Goal: Information Seeking & Learning: Learn about a topic

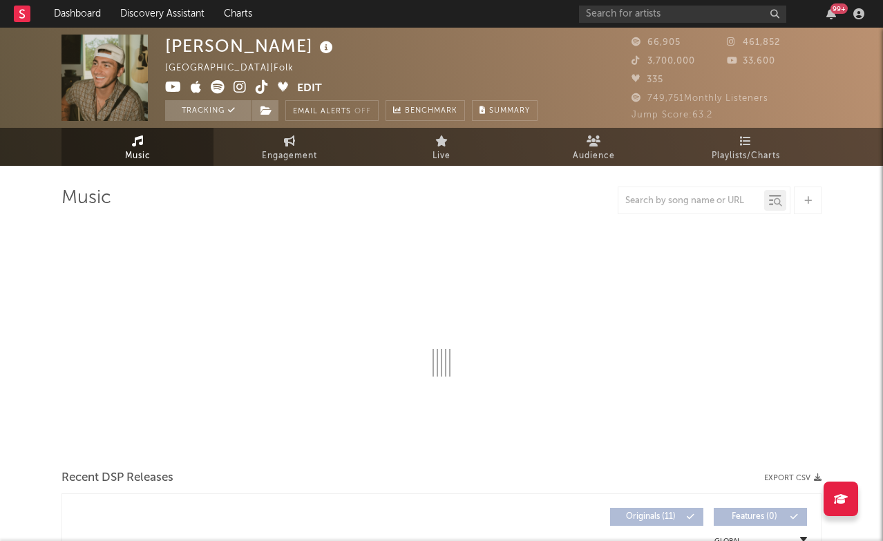
select select "6m"
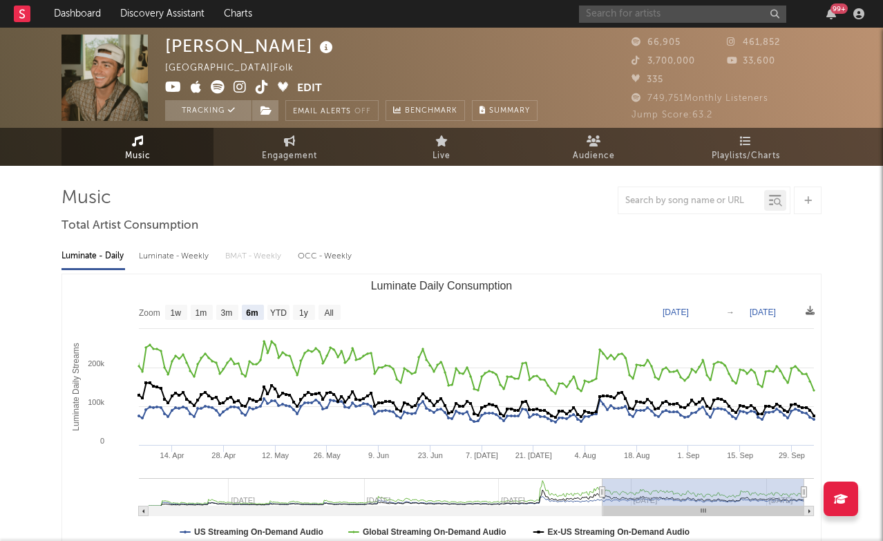
click at [650, 16] on input "text" at bounding box center [682, 14] width 207 height 17
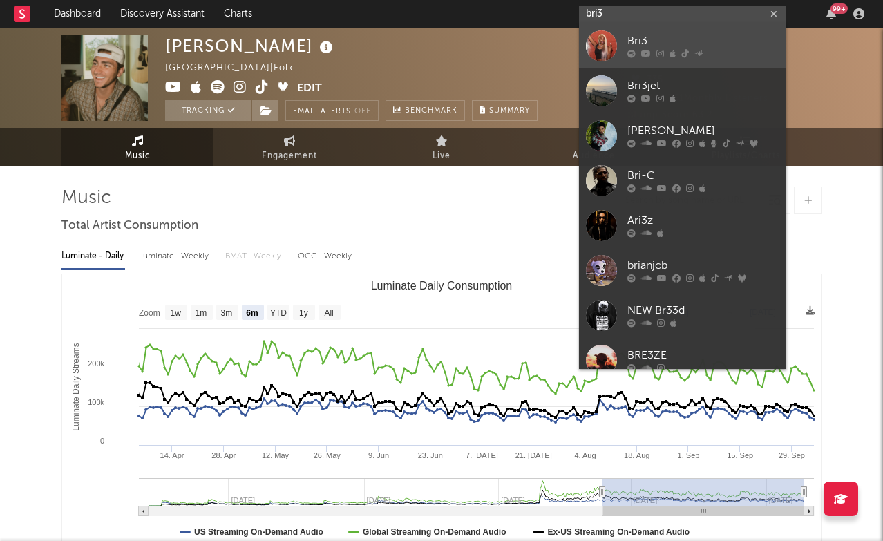
type input "bri3"
click at [658, 35] on div "Bri3" at bounding box center [704, 41] width 152 height 17
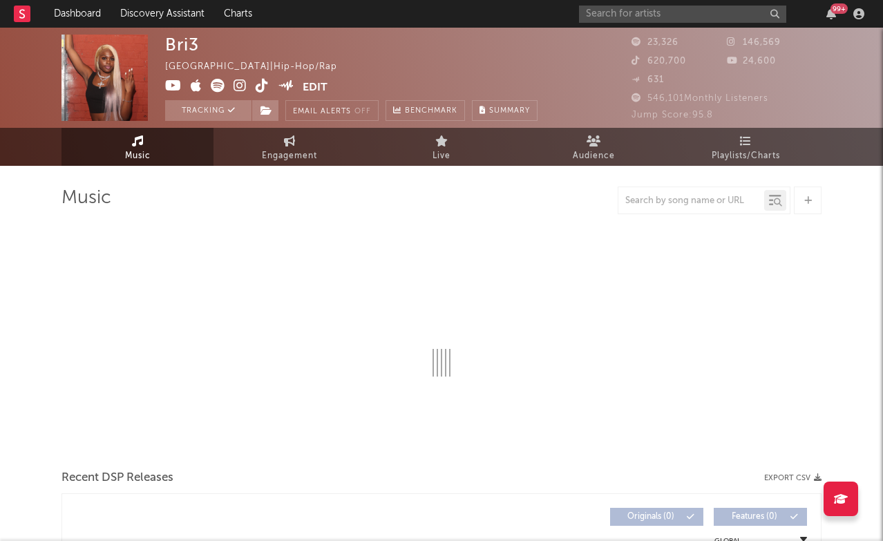
select select "6m"
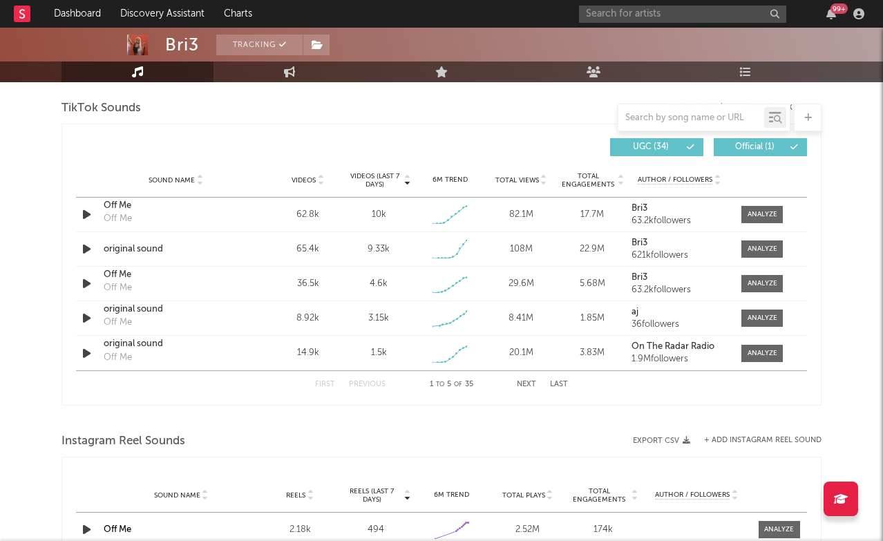
scroll to position [894, 0]
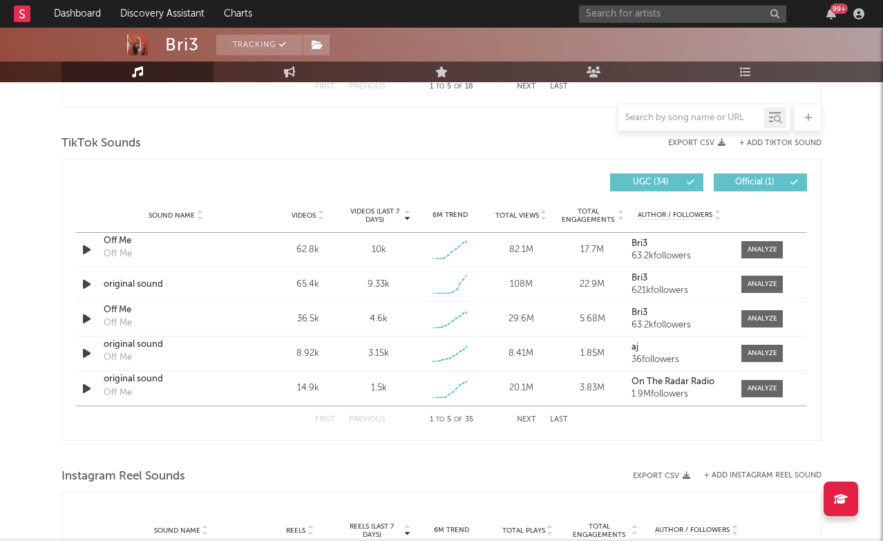
click at [776, 140] on button "+ Add TikTok Sound" at bounding box center [781, 144] width 82 height 8
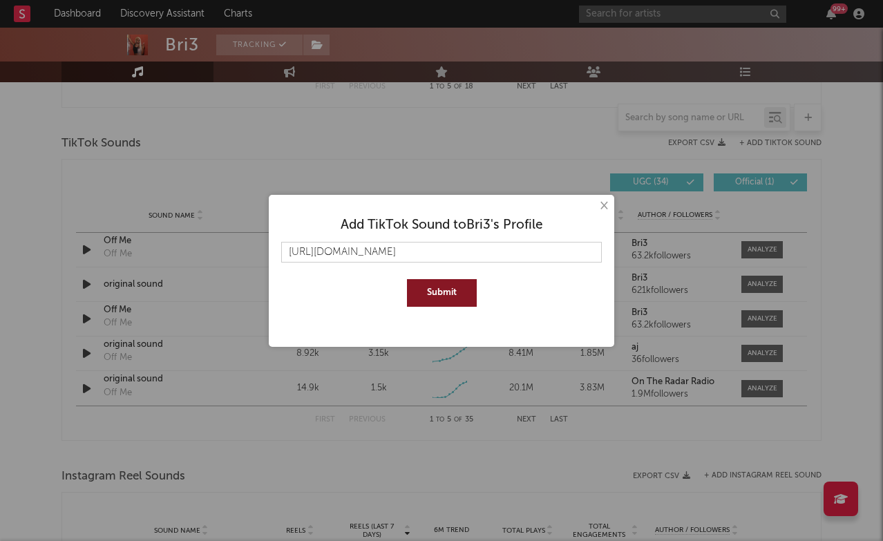
type input "[URL][DOMAIN_NAME]"
click at [423, 292] on button "Submit" at bounding box center [442, 293] width 70 height 28
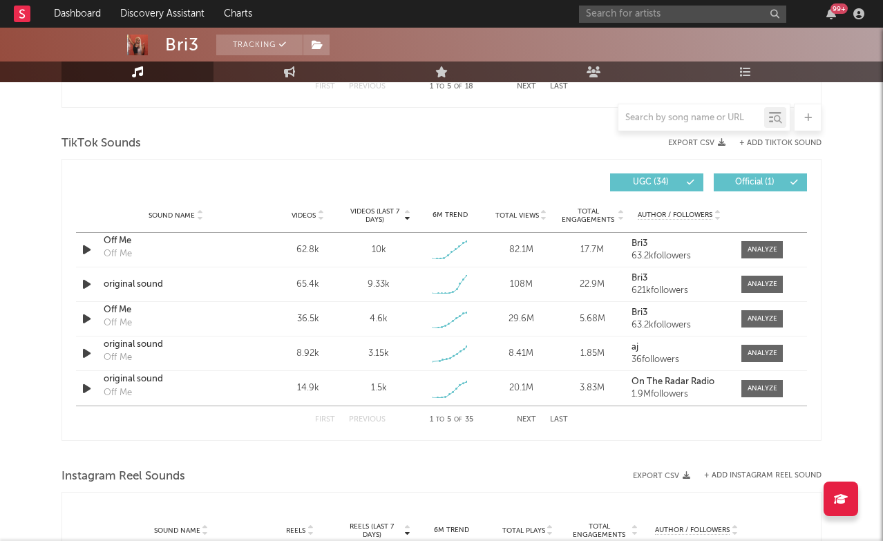
scroll to position [901, 0]
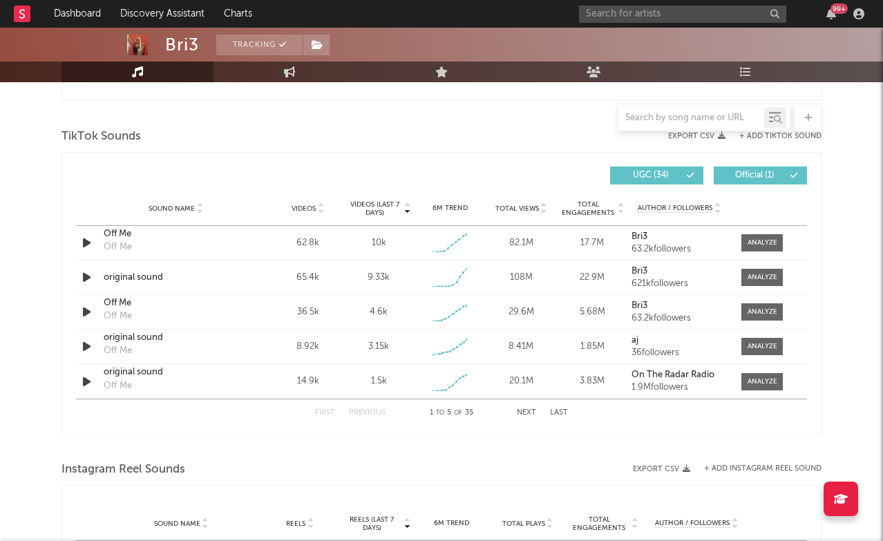
click at [532, 410] on button "Next" at bounding box center [526, 413] width 19 height 8
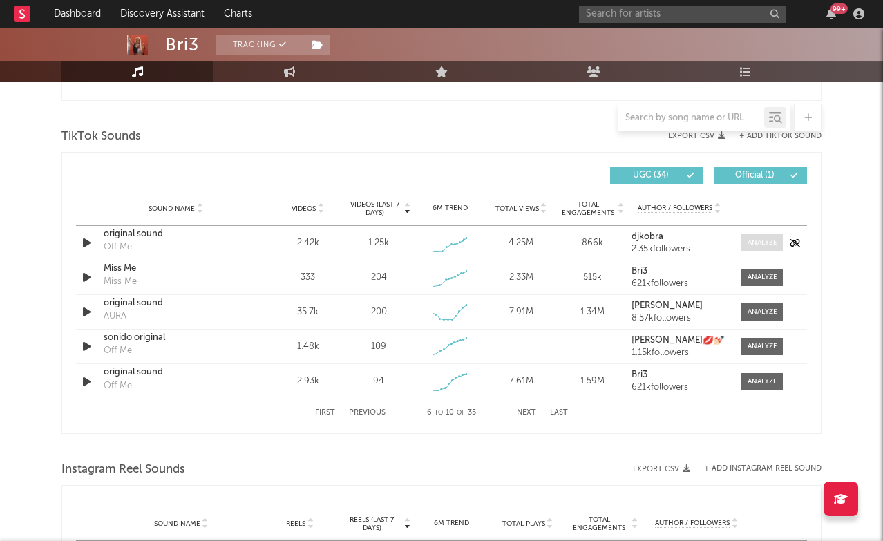
click at [760, 243] on div at bounding box center [763, 243] width 30 height 10
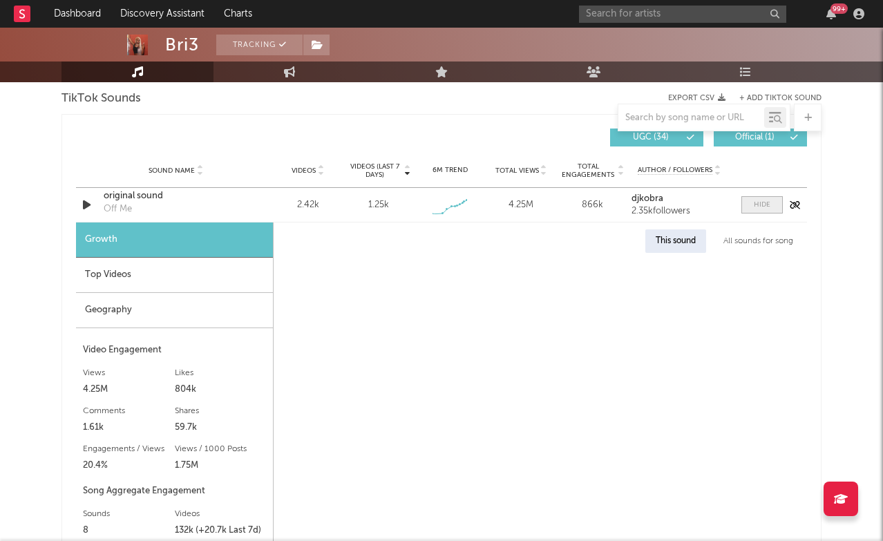
scroll to position [942, 0]
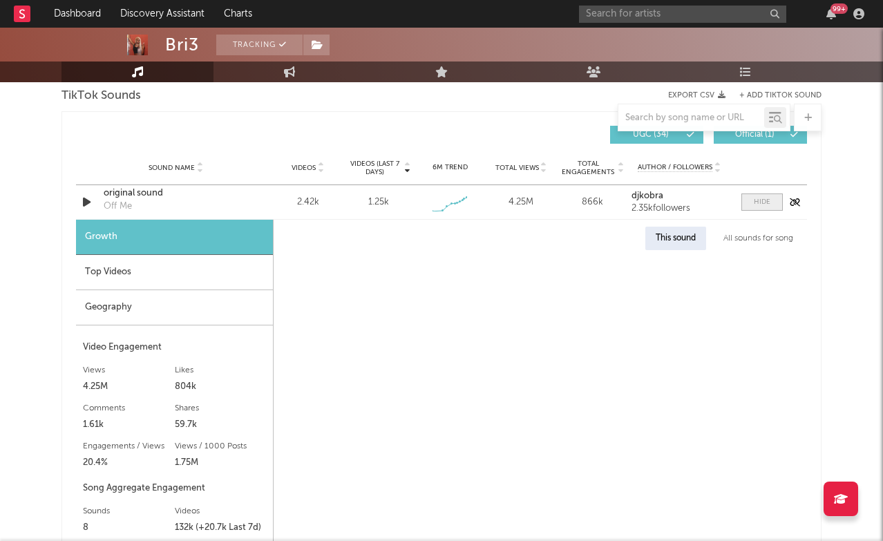
select select "1w"
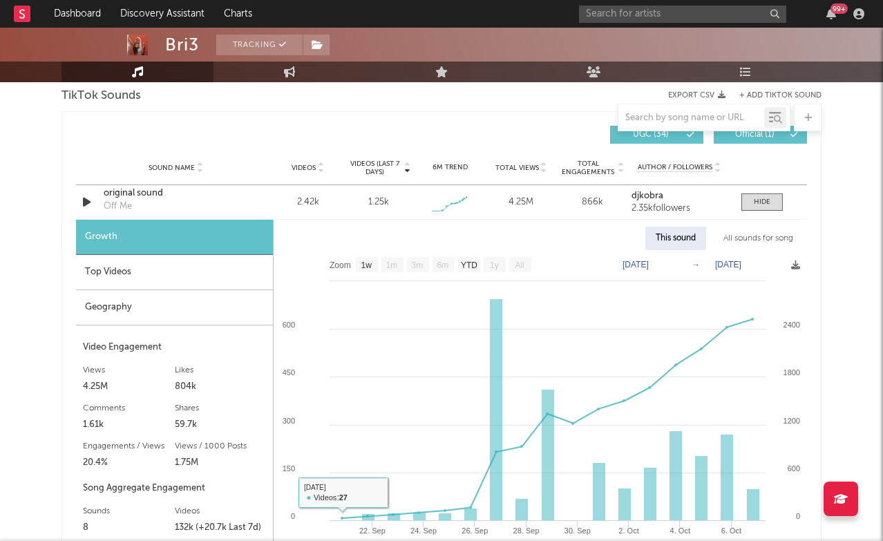
click at [203, 282] on div "Top Videos" at bounding box center [174, 272] width 197 height 35
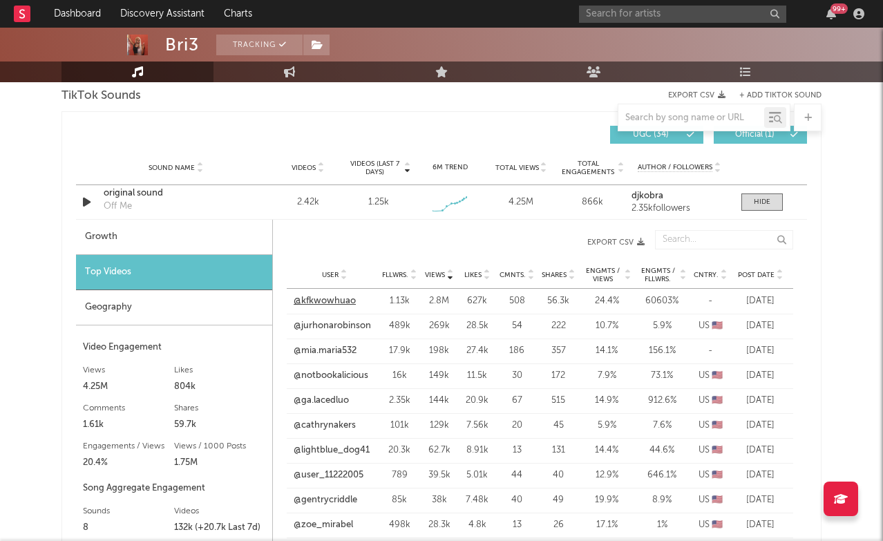
click at [334, 297] on link "@kfkwowhuao" at bounding box center [325, 301] width 62 height 14
click at [755, 203] on div at bounding box center [762, 202] width 17 height 10
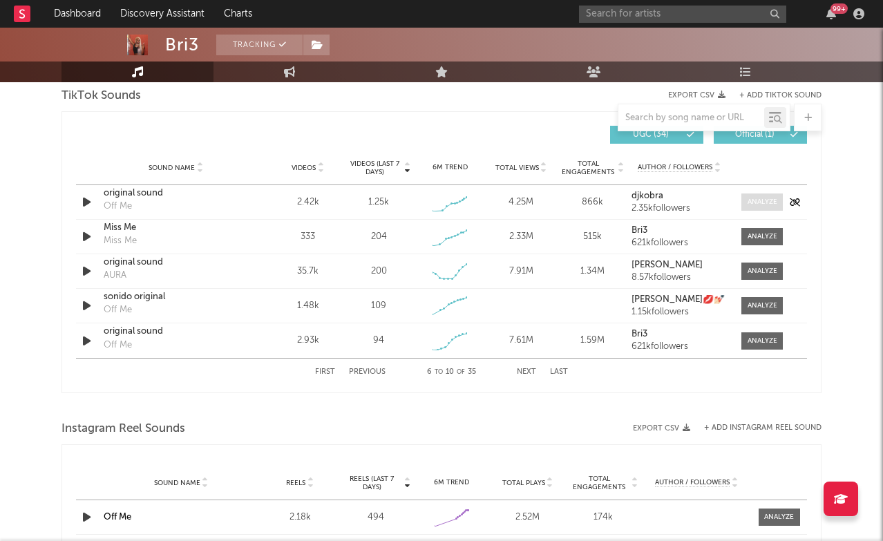
click at [763, 204] on div at bounding box center [763, 202] width 30 height 10
select select "1w"
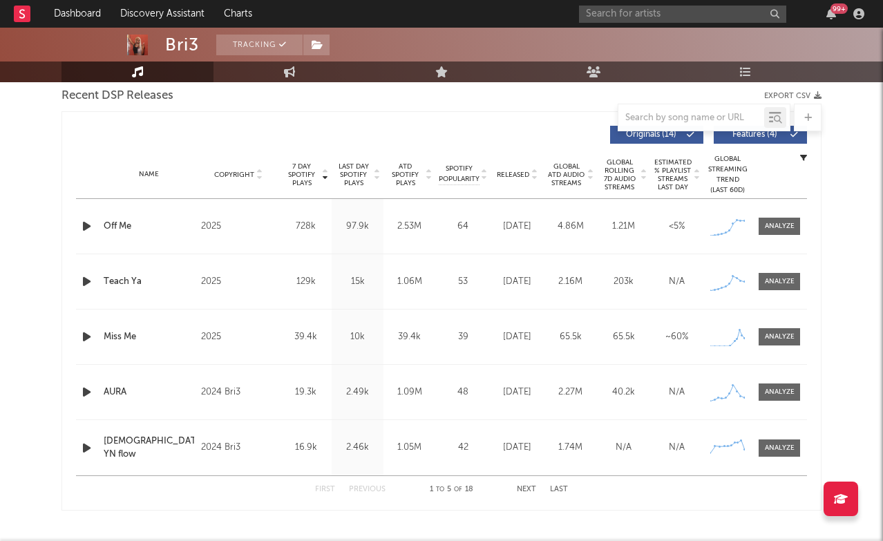
scroll to position [488, 0]
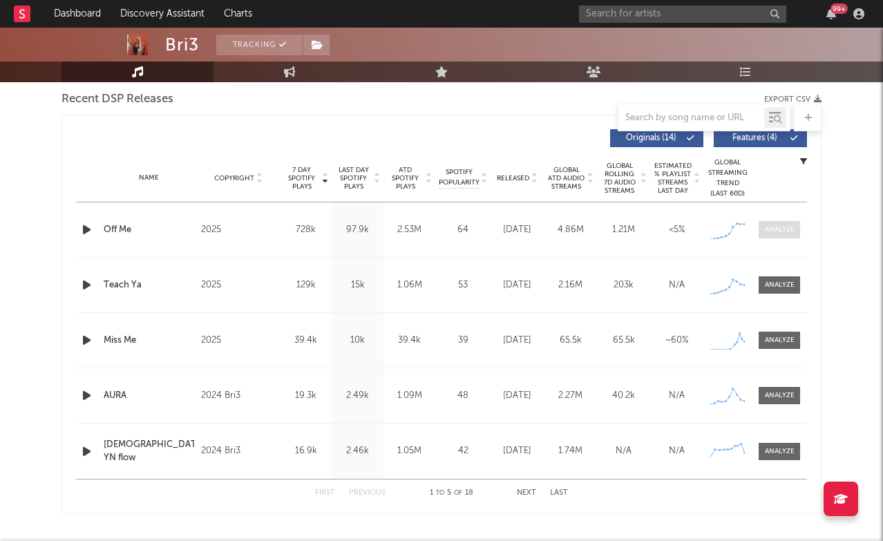
click at [782, 231] on div at bounding box center [780, 230] width 30 height 10
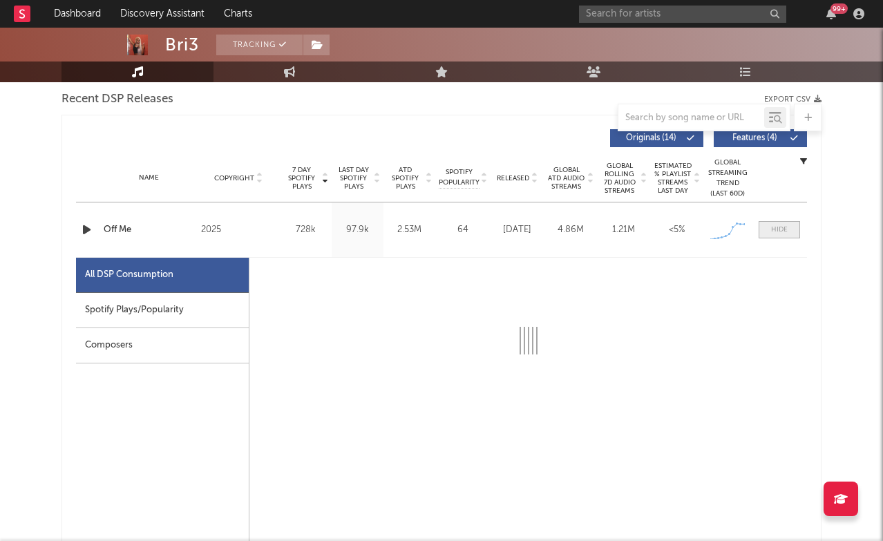
select select "1w"
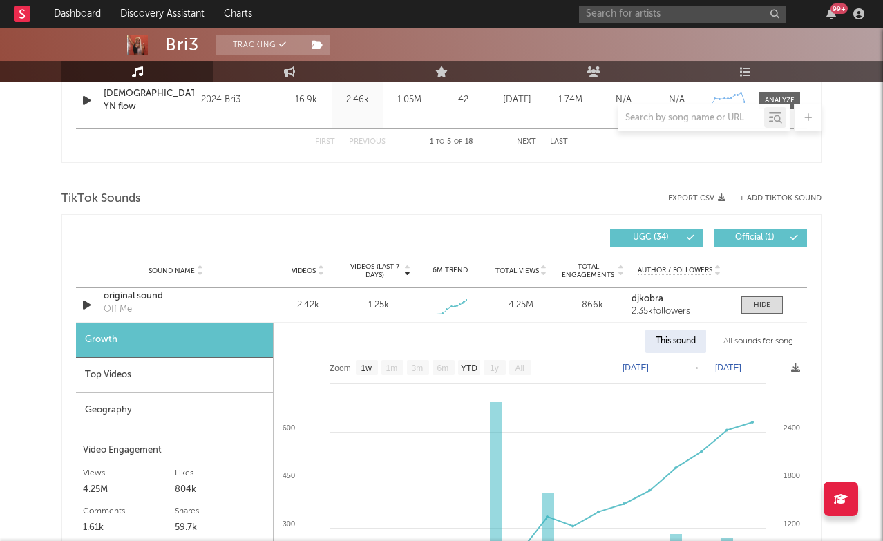
scroll to position [1497, 0]
click at [759, 310] on span at bounding box center [762, 304] width 41 height 17
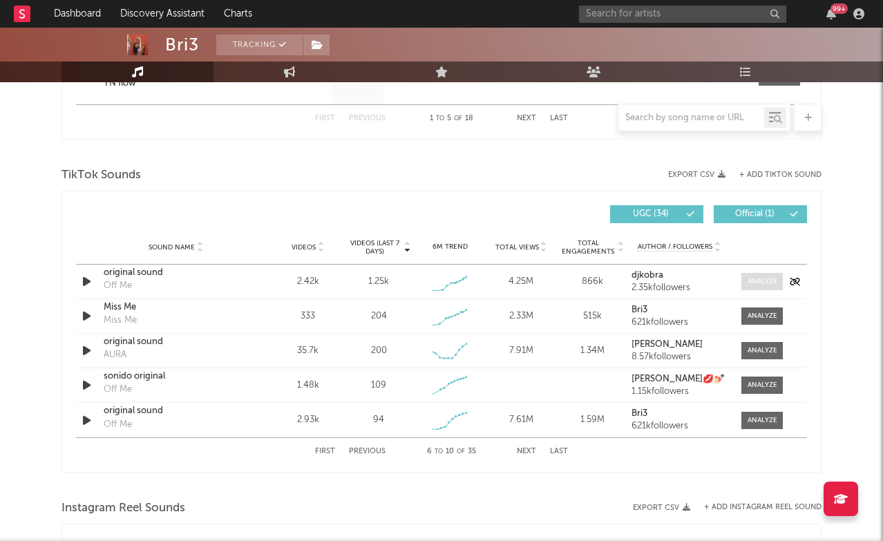
scroll to position [1528, 0]
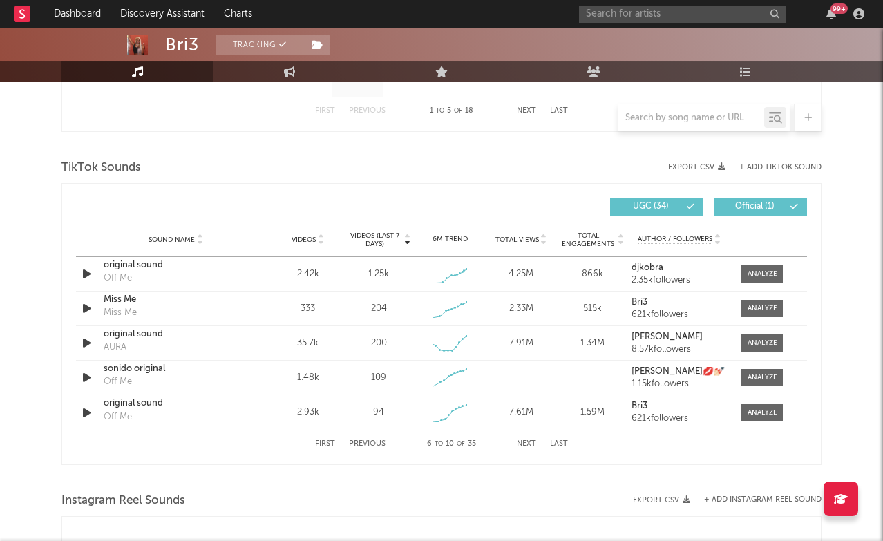
click at [358, 444] on button "Previous" at bounding box center [367, 444] width 37 height 8
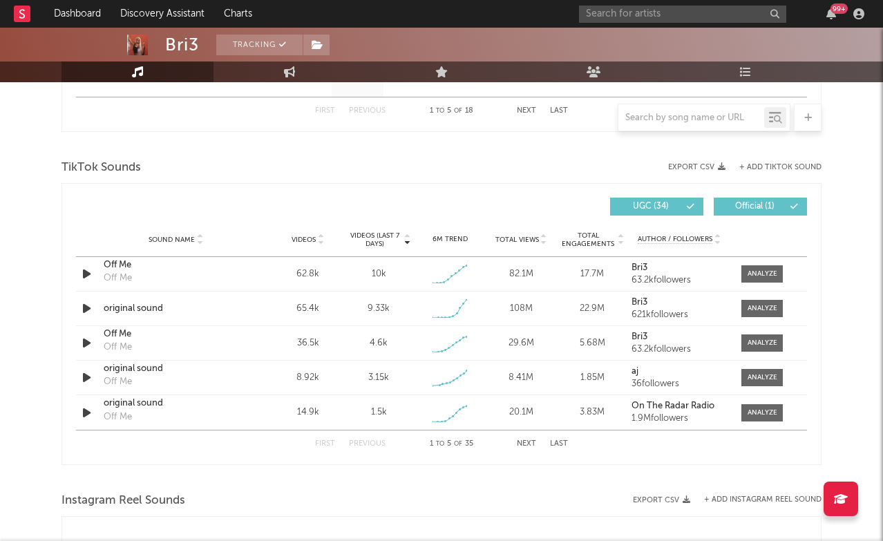
click at [536, 445] on button "Next" at bounding box center [526, 444] width 19 height 8
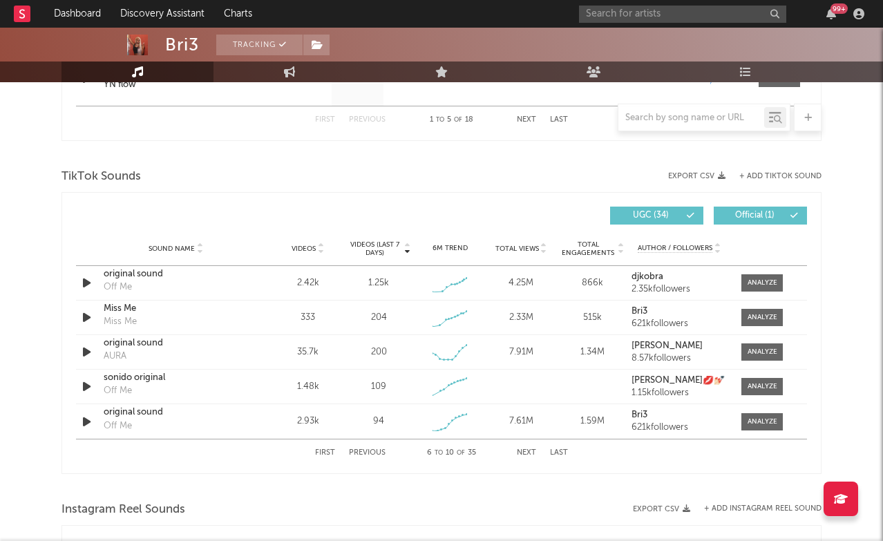
scroll to position [1519, 0]
click at [768, 384] on div at bounding box center [763, 387] width 30 height 10
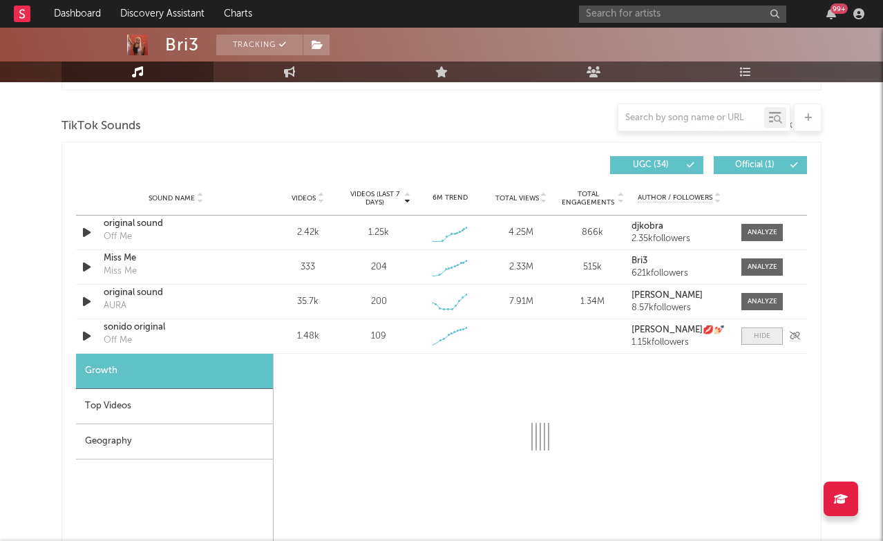
scroll to position [1574, 0]
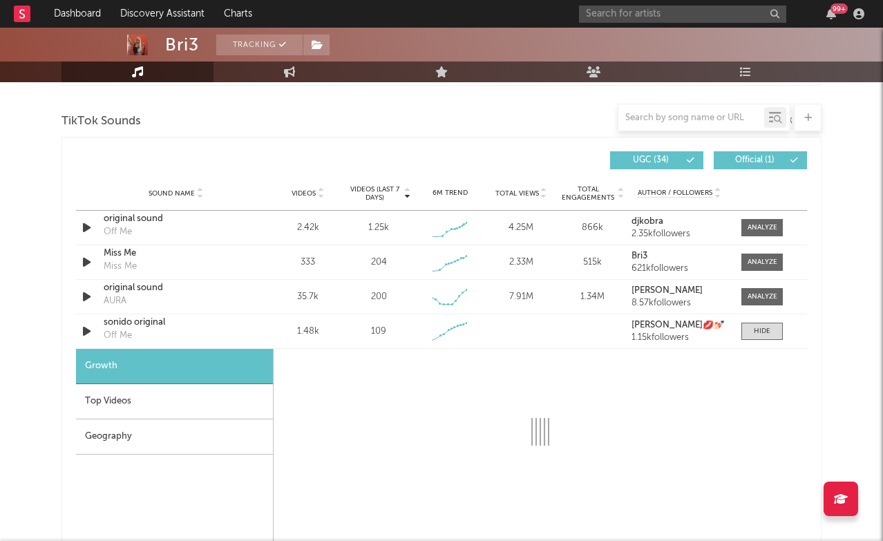
select select "1w"
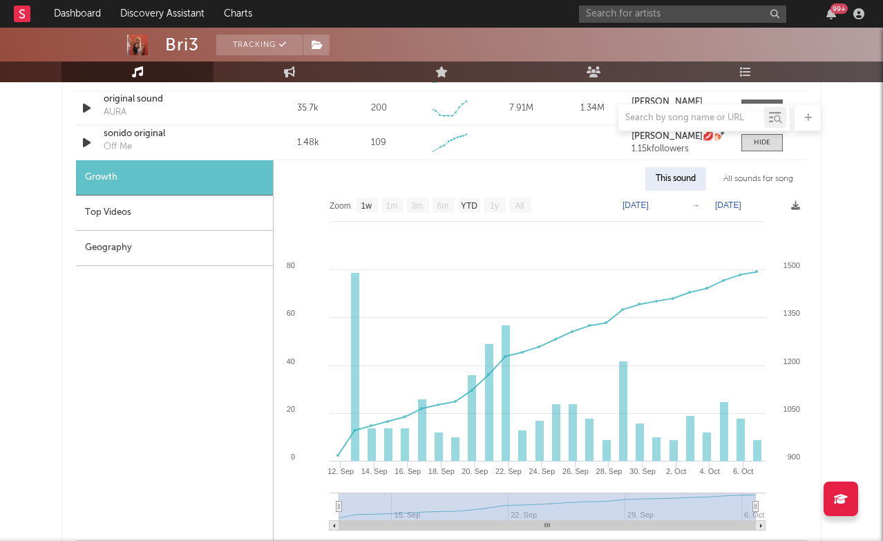
scroll to position [1805, 0]
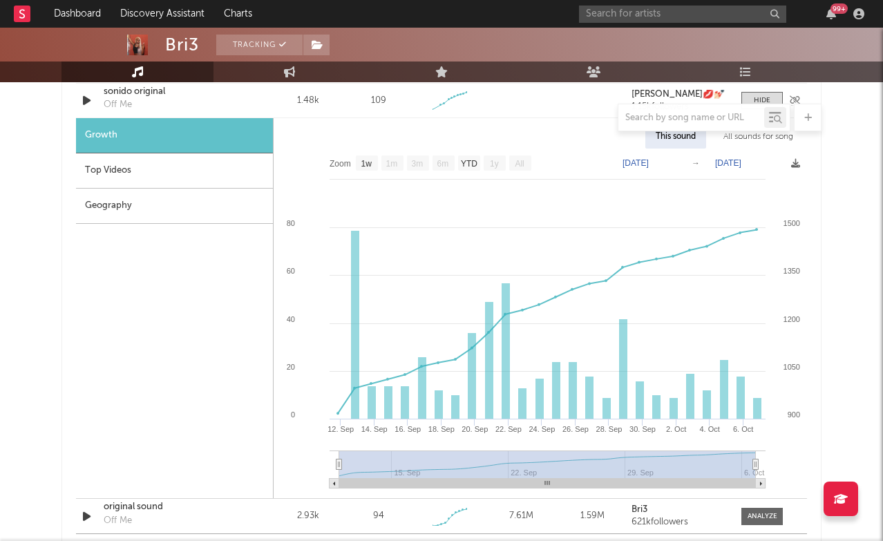
click at [142, 97] on div "sonido original" at bounding box center [176, 92] width 144 height 14
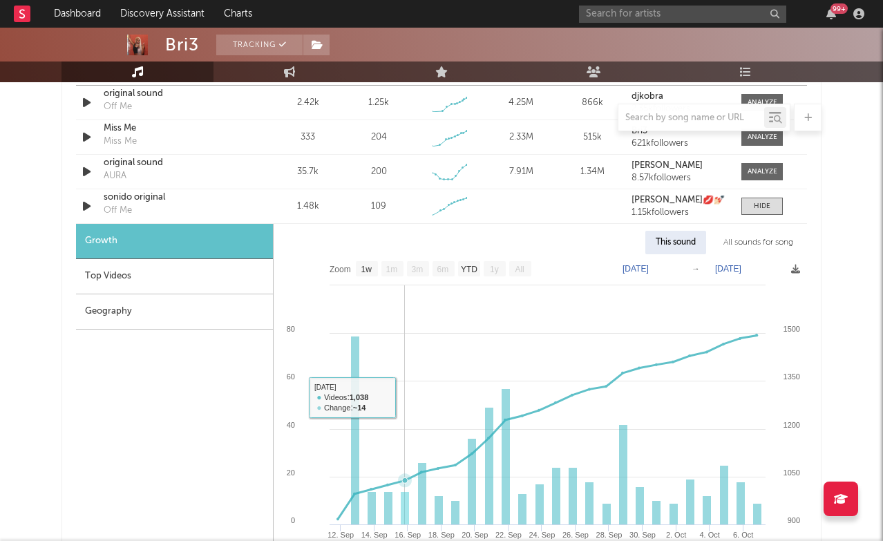
scroll to position [1552, 0]
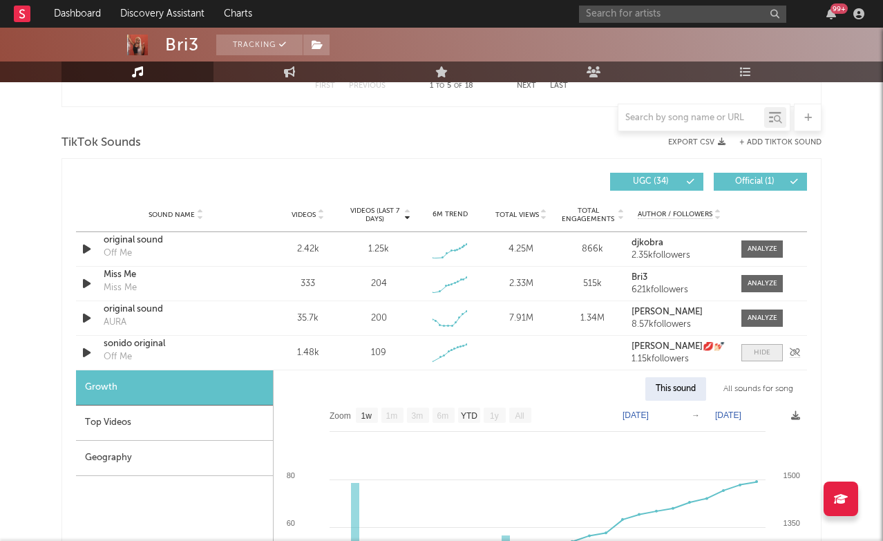
click at [750, 346] on span at bounding box center [762, 352] width 41 height 17
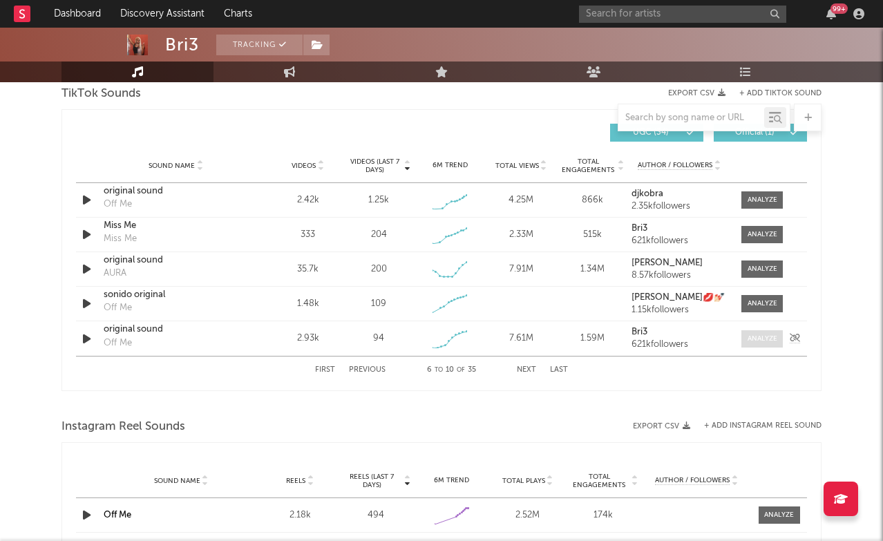
scroll to position [1588, 0]
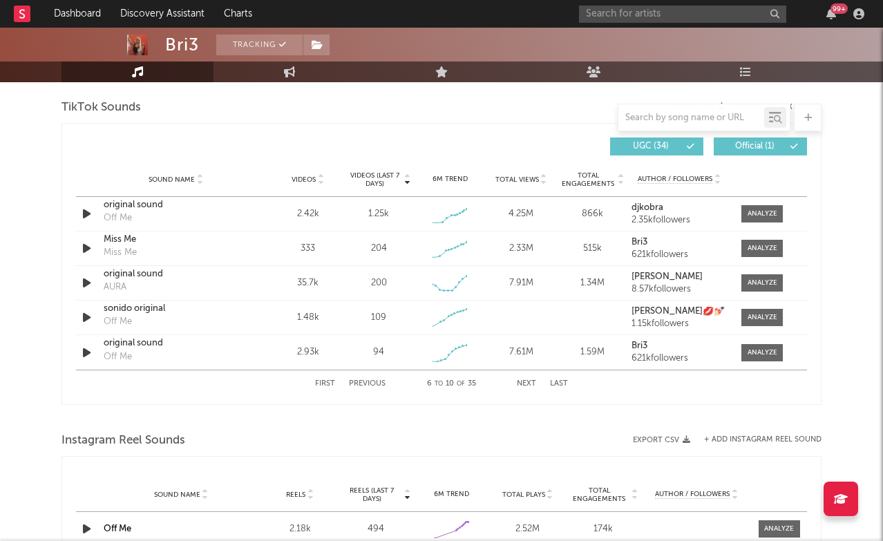
click at [363, 386] on button "Previous" at bounding box center [367, 384] width 37 height 8
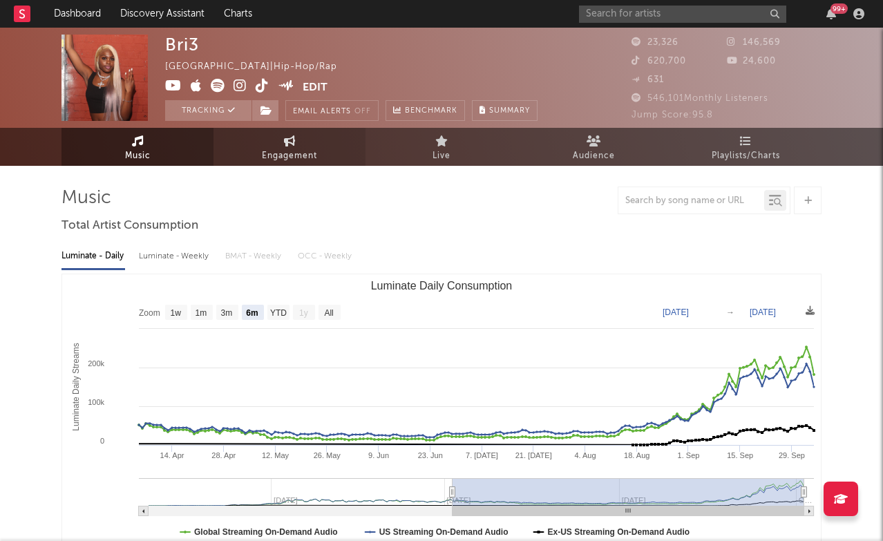
scroll to position [0, 0]
click at [292, 151] on span "Engagement" at bounding box center [289, 156] width 55 height 17
select select "1w"
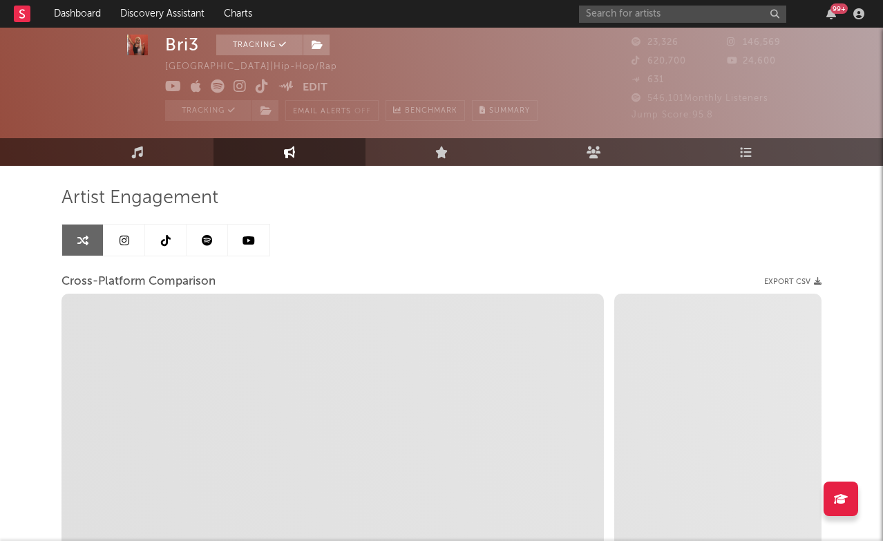
scroll to position [51, 0]
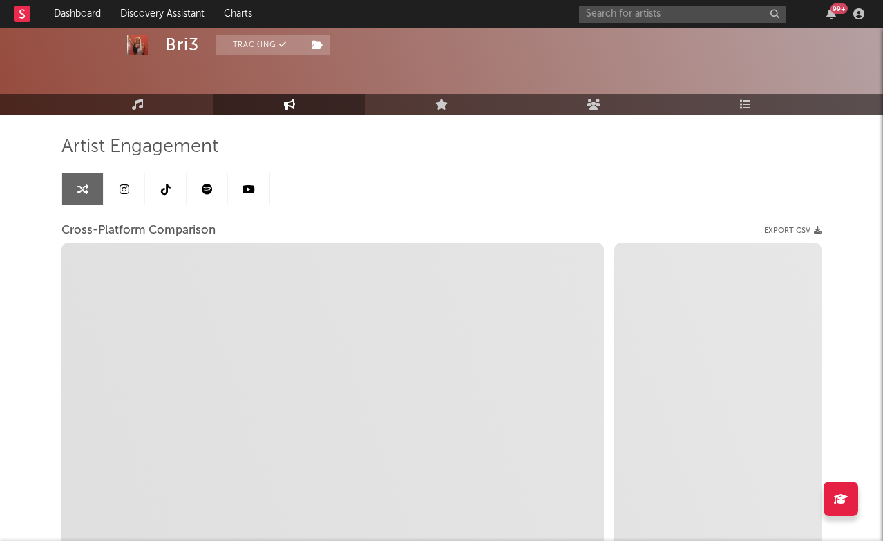
click at [124, 184] on icon at bounding box center [125, 189] width 10 height 11
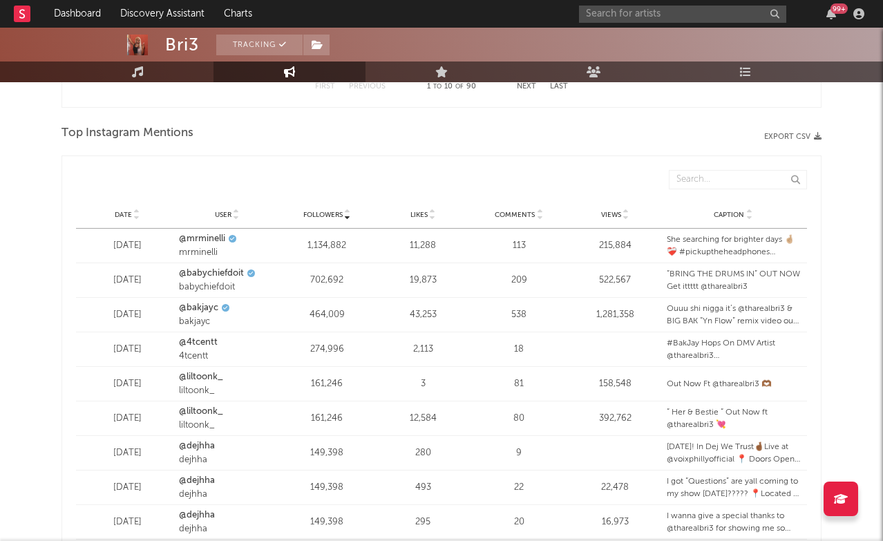
scroll to position [2001, 0]
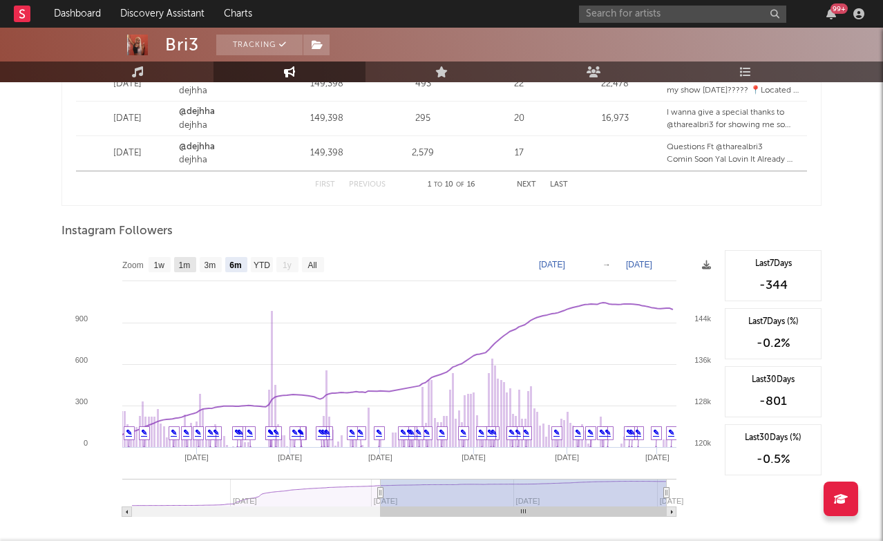
click at [189, 264] on text "1m" at bounding box center [185, 266] width 12 height 10
select select "1m"
type input "[DATE]"
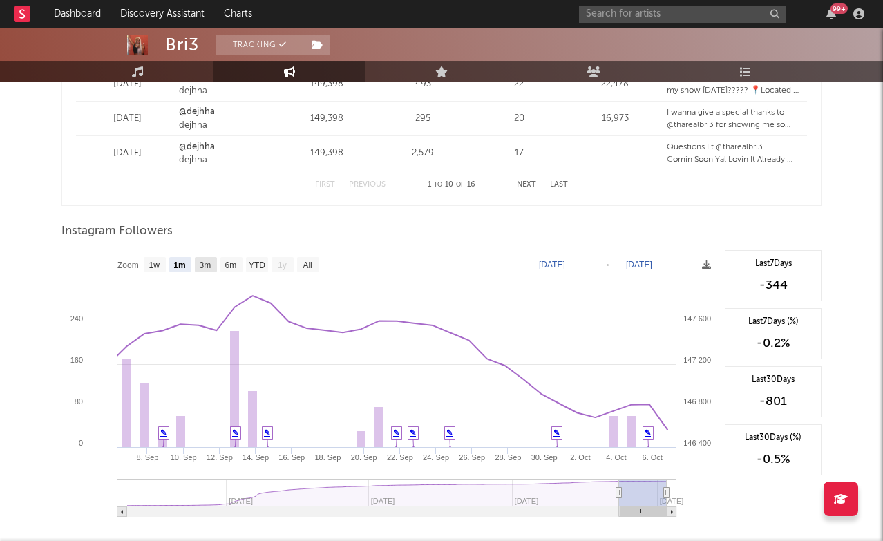
click at [215, 263] on rect at bounding box center [206, 264] width 22 height 15
select select "3m"
type input "[DATE]"
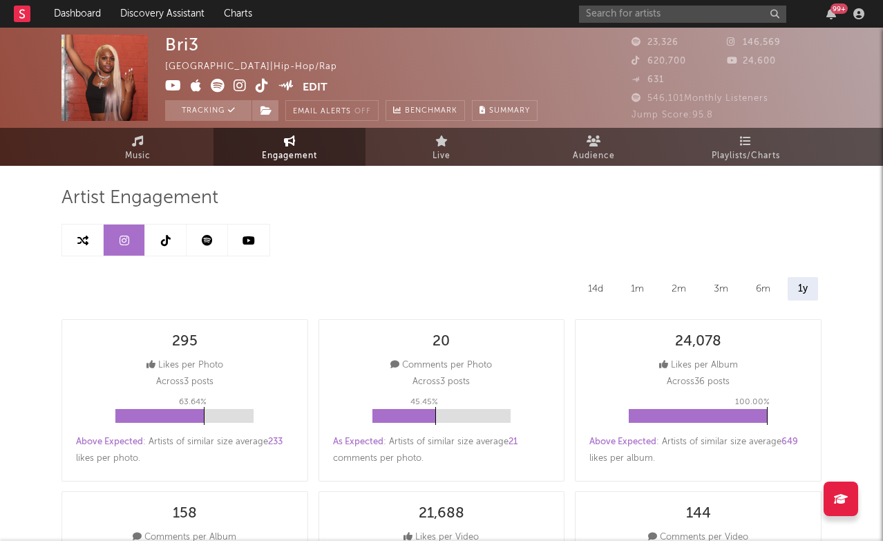
scroll to position [0, 0]
click at [172, 245] on link at bounding box center [165, 240] width 41 height 31
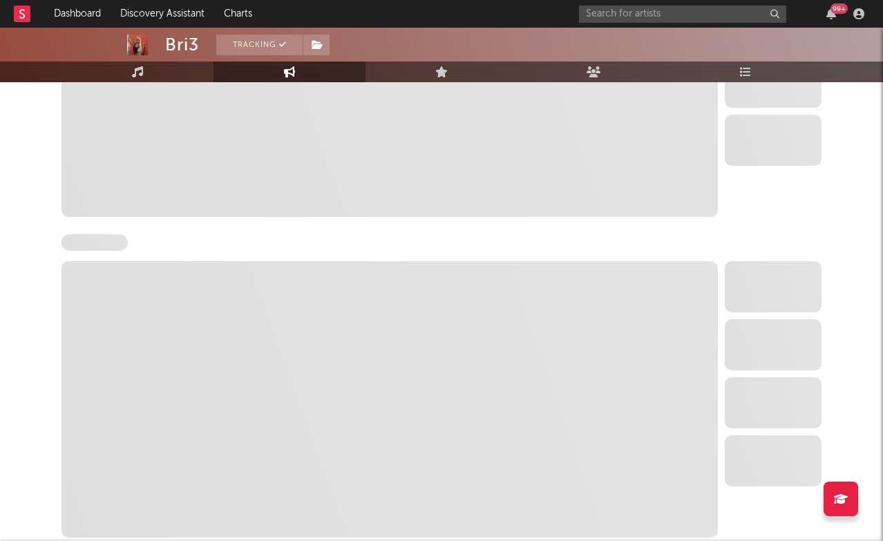
select select "6m"
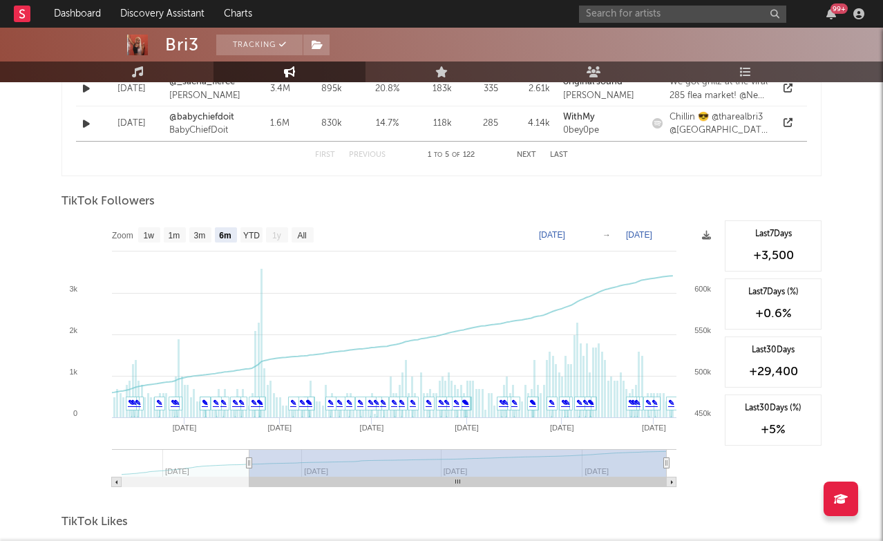
scroll to position [1164, 0]
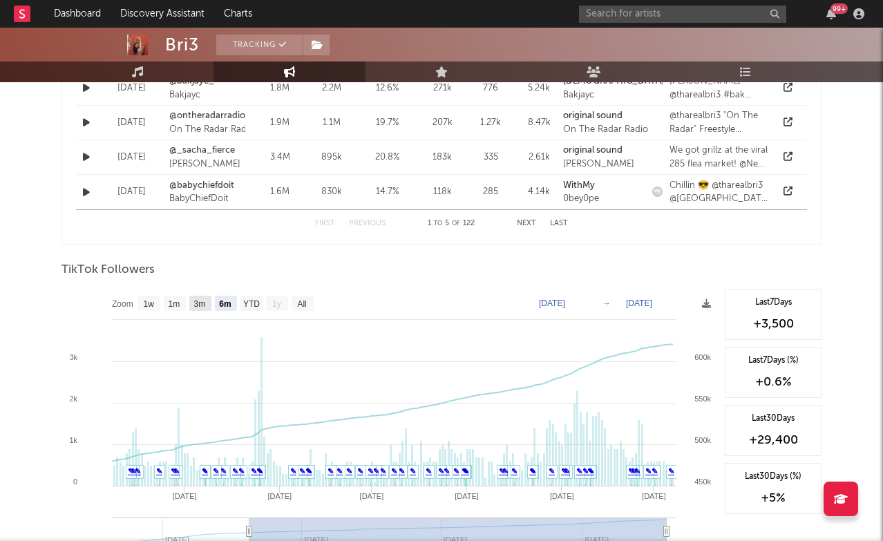
click at [200, 302] on text "3m" at bounding box center [200, 304] width 12 height 10
select select "3m"
type input "[DATE]"
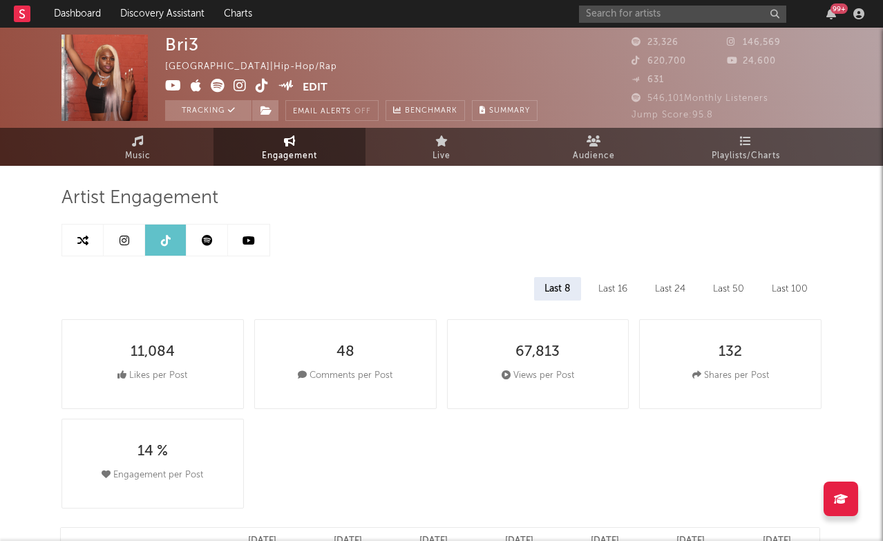
scroll to position [0, 0]
click at [252, 240] on icon at bounding box center [249, 240] width 12 height 11
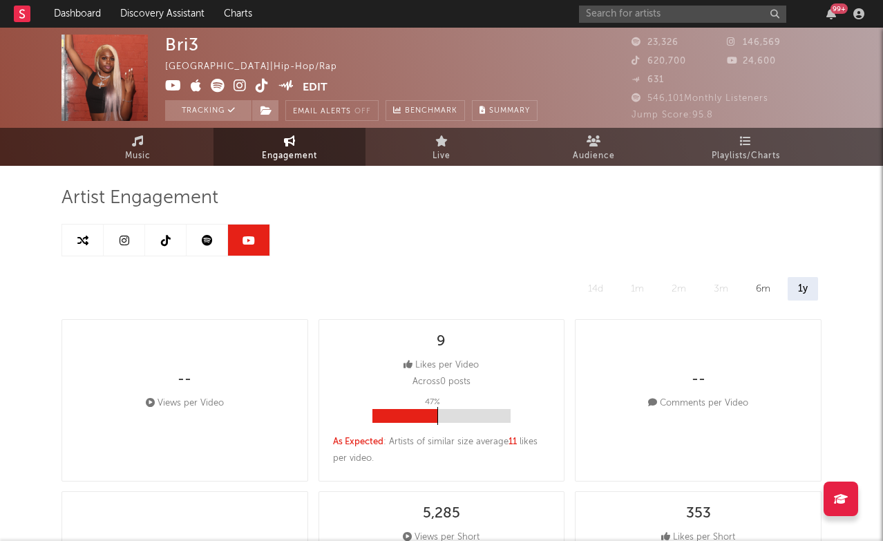
select select "6m"
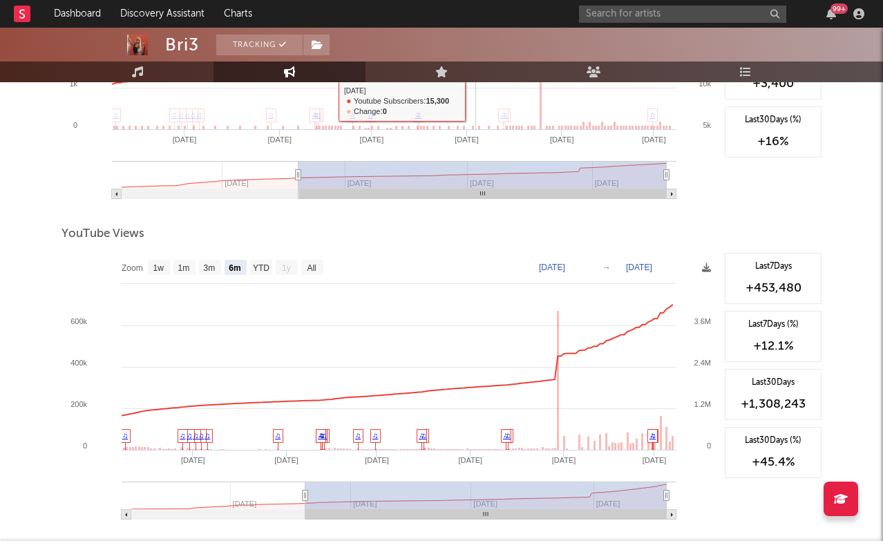
scroll to position [1389, 0]
